Goal: Check status: Check status

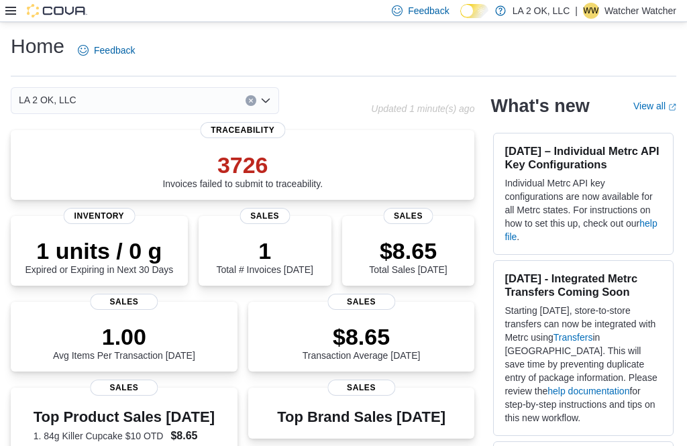
scroll to position [38, 0]
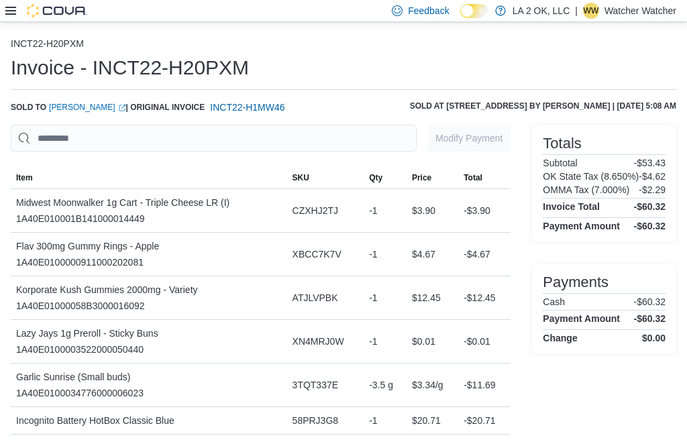
scroll to position [43, 0]
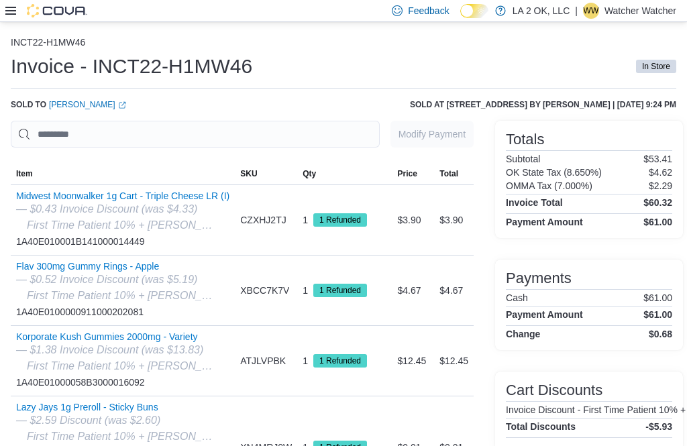
scroll to position [1, 0]
click at [570, 259] on div "Totals Subtotal $53.41 OK State Tax (8.650%) $4.62 OMMA Tax (7.000%) $2.29 Invo…" at bounding box center [589, 388] width 188 height 535
click at [612, 445] on div "Totals Subtotal $53.41 OK State Tax (8.650%) $4.62 OMMA Tax (7.000%) $2.29 Invo…" at bounding box center [589, 388] width 188 height 535
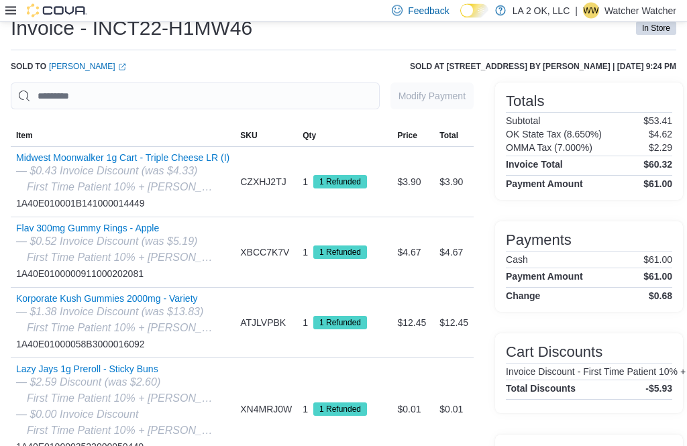
scroll to position [40, 0]
